Goal: Browse casually

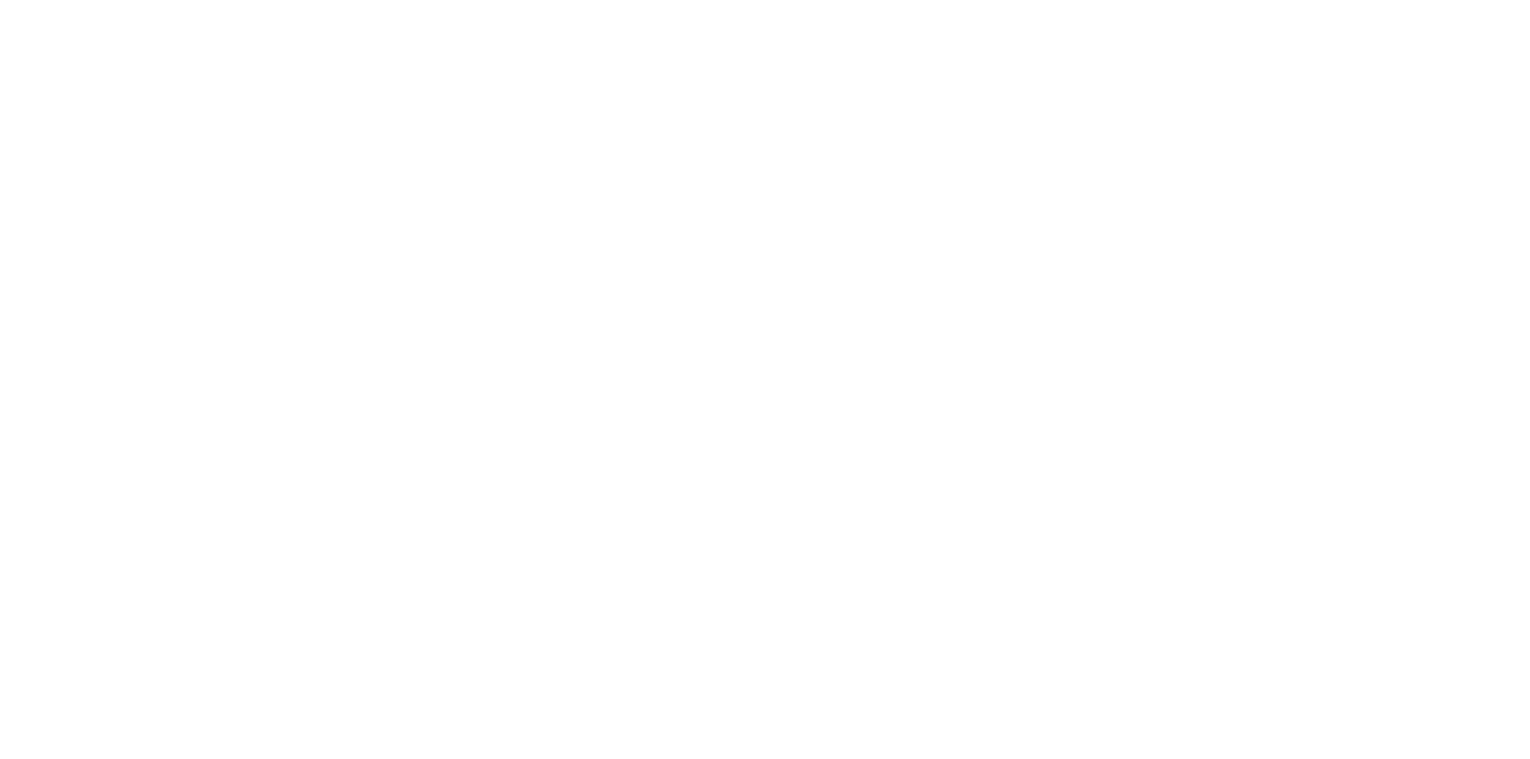
click at [806, 0] on html at bounding box center [765, 0] width 1530 height 0
click at [954, 0] on html at bounding box center [765, 0] width 1530 height 0
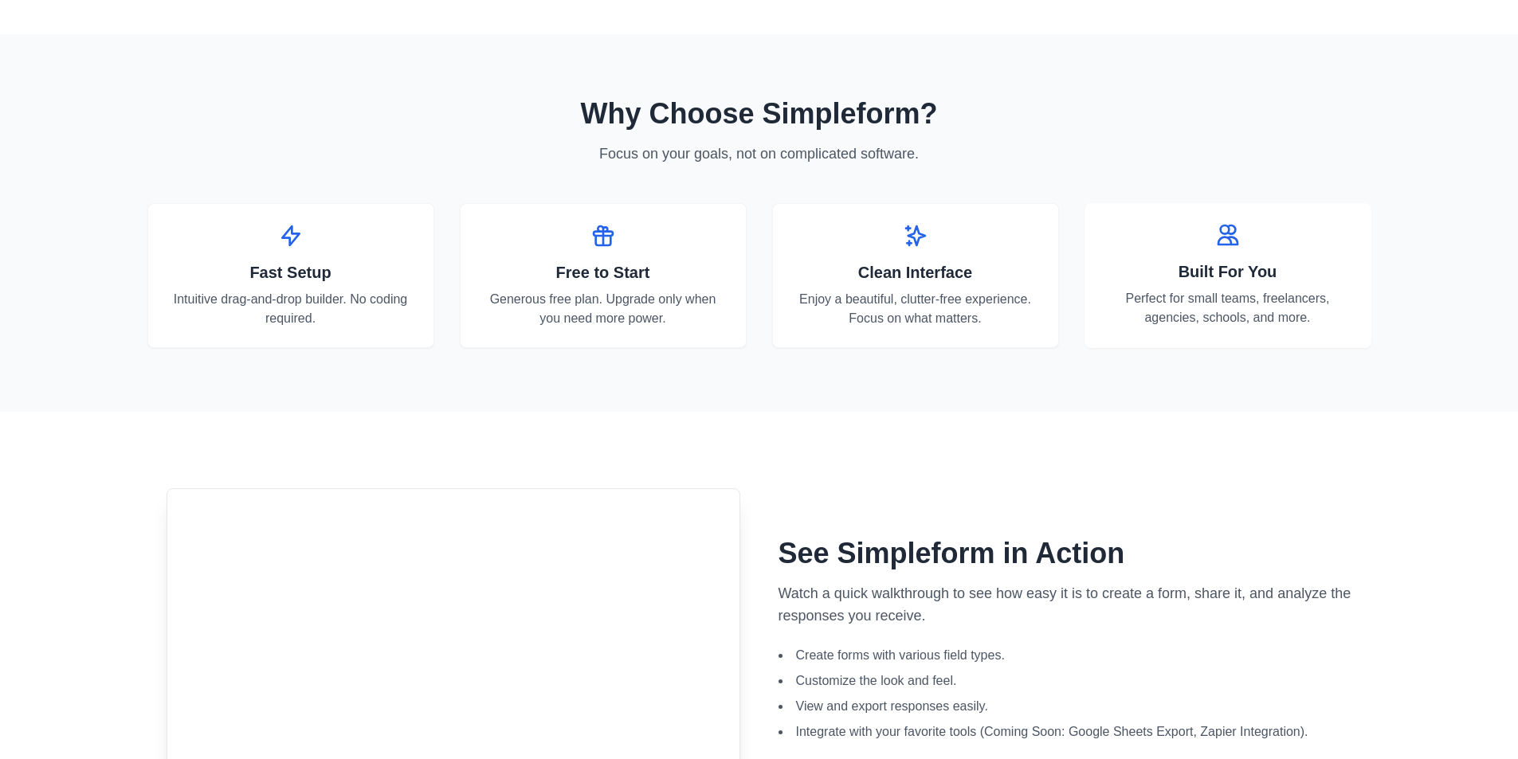
scroll to position [407, 0]
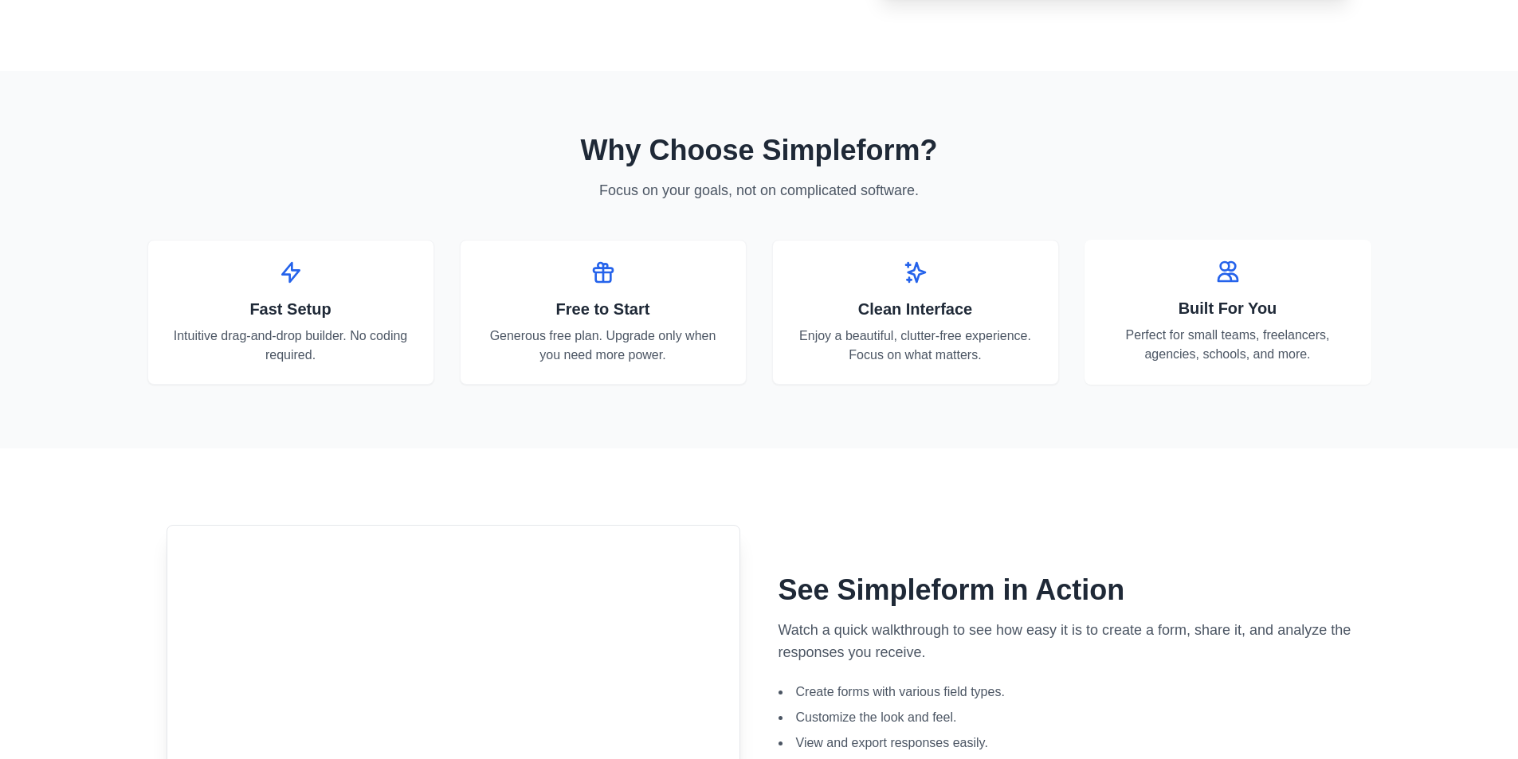
click at [598, 288] on div "Free to Start Generous free plan. Upgrade only when you need more power." at bounding box center [603, 312] width 287 height 145
click at [607, 270] on icon at bounding box center [602, 272] width 25 height 25
drag, startPoint x: 264, startPoint y: 313, endPoint x: 524, endPoint y: 309, distance: 260.6
click at [269, 313] on h3 "Fast Setup" at bounding box center [290, 309] width 247 height 22
click at [592, 325] on div "Free to Start Generous free plan. Upgrade only when you need more power." at bounding box center [603, 312] width 287 height 145
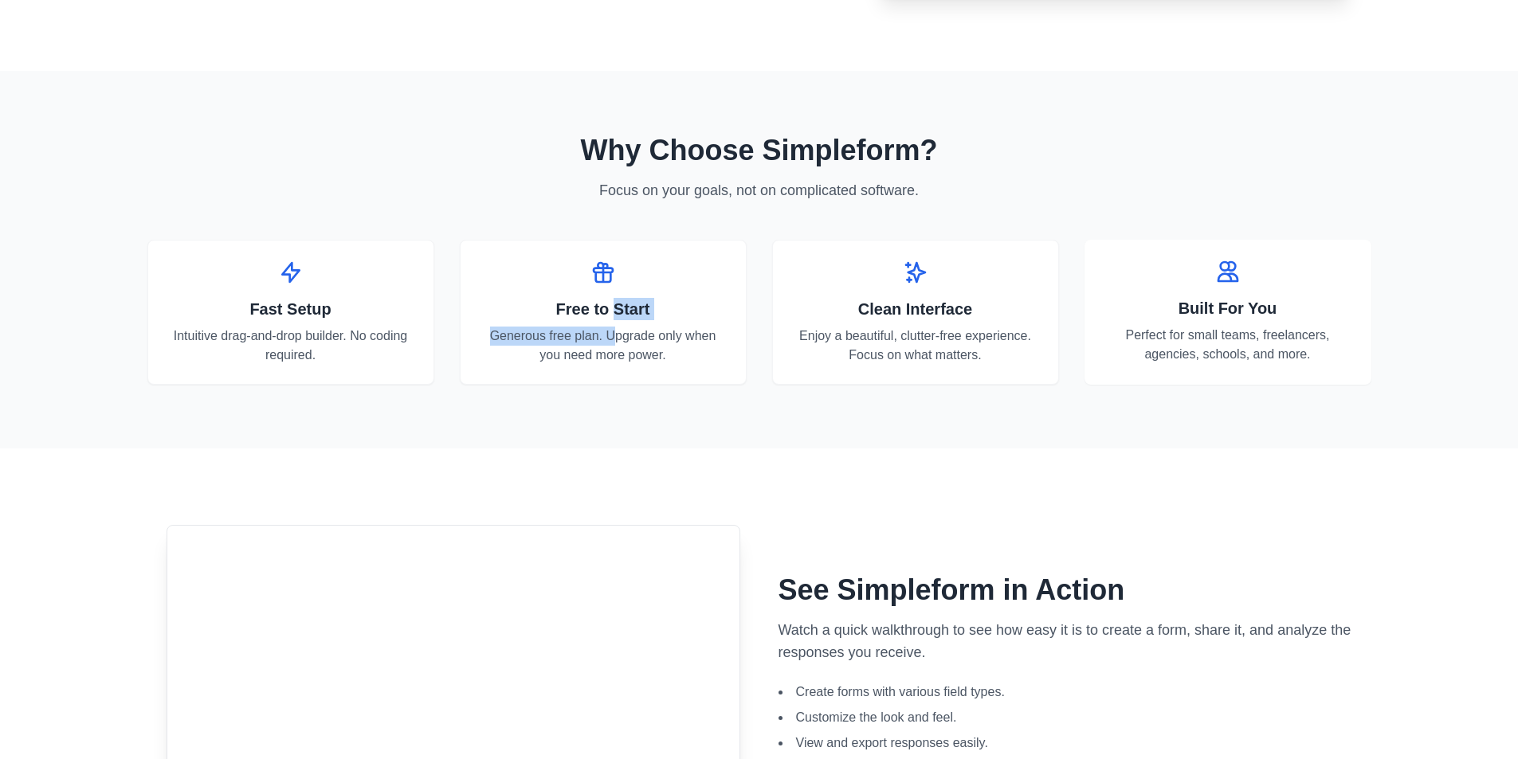
click at [640, 322] on div "Free to Start Generous free plan. Upgrade only when you need more power." at bounding box center [603, 312] width 287 height 145
click at [660, 461] on section "See Simpleform in Action Watch a quick walkthrough to see how easy it is to cre…" at bounding box center [759, 687] width 1224 height 476
click at [606, 281] on icon at bounding box center [602, 272] width 25 height 25
click at [606, 281] on icon at bounding box center [603, 272] width 19 height 19
